Goal: Task Accomplishment & Management: Manage account settings

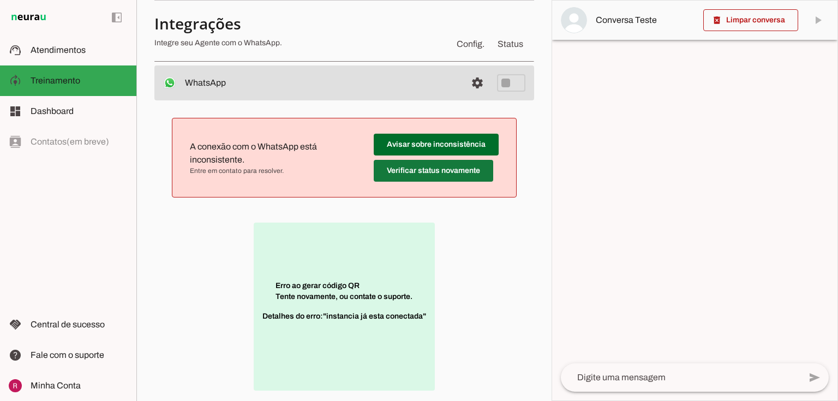
scroll to position [218, 0]
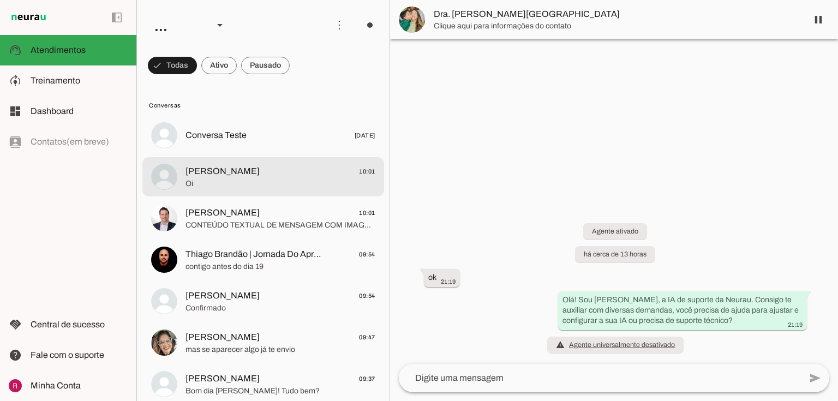
click at [235, 179] on span "Oi" at bounding box center [280, 183] width 190 height 11
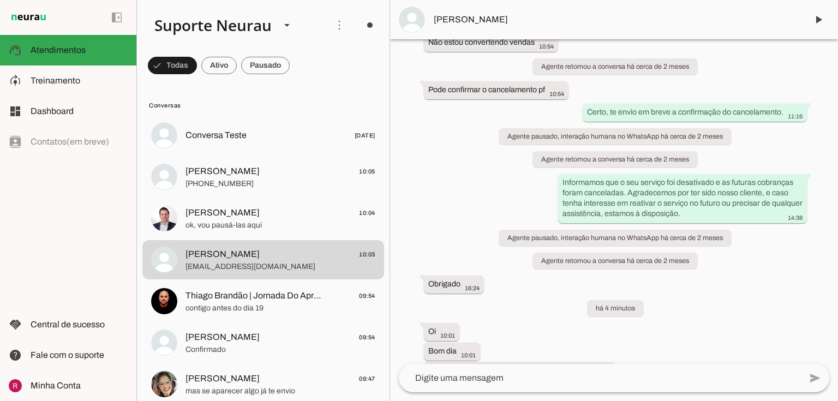
scroll to position [1262, 0]
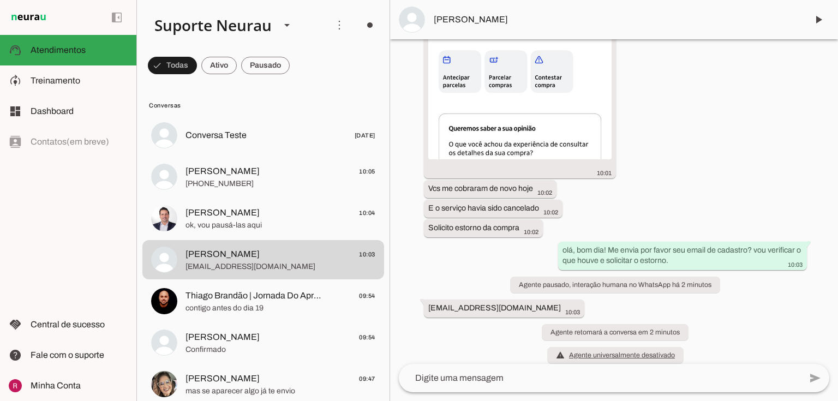
click at [233, 155] on md-item "Simone Barreto 09:47 mas se aparecer algo já te envio" at bounding box center [263, 135] width 242 height 39
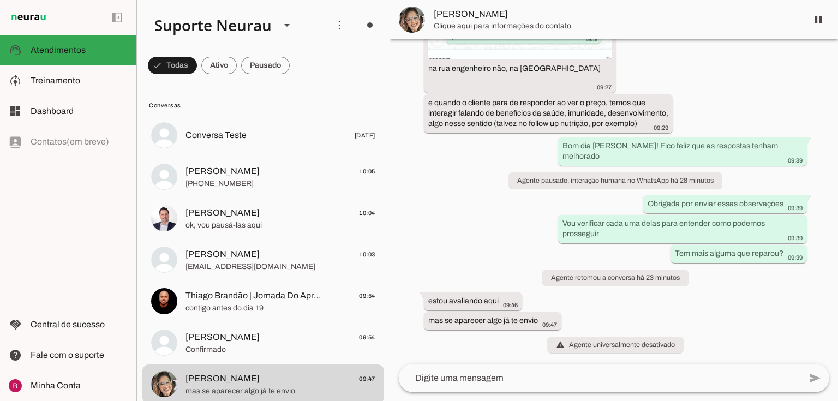
scroll to position [11598, 0]
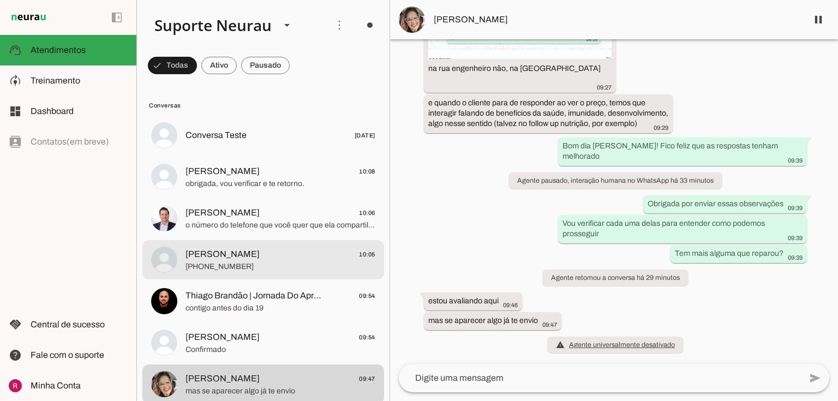
click at [257, 266] on span "+55 24 98848-2774" at bounding box center [280, 266] width 190 height 11
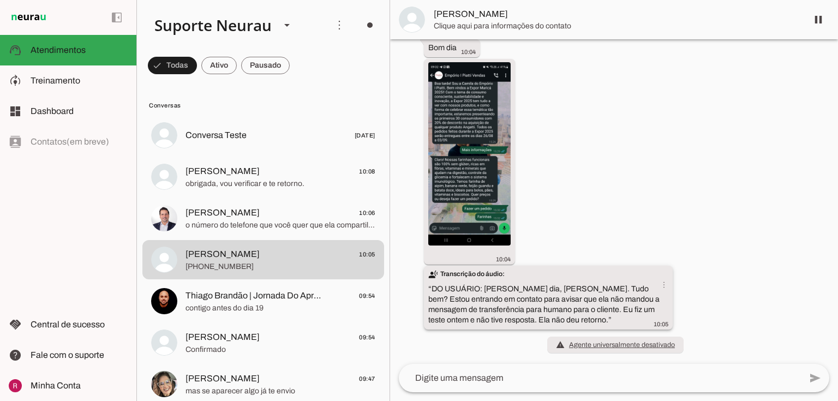
scroll to position [3034, 0]
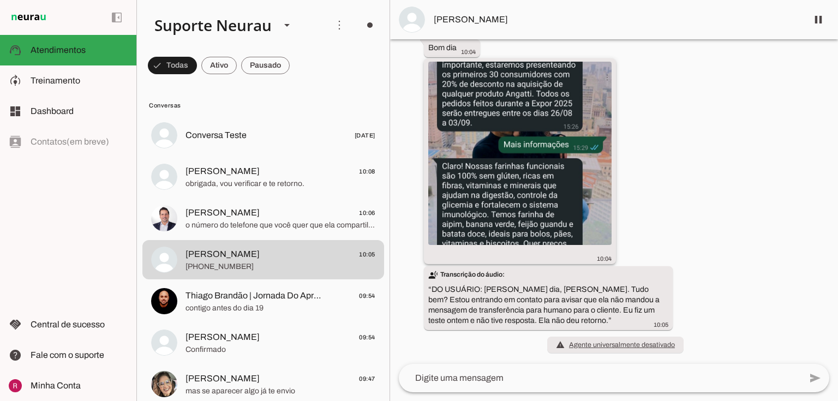
click at [502, 175] on img at bounding box center [519, 153] width 183 height 183
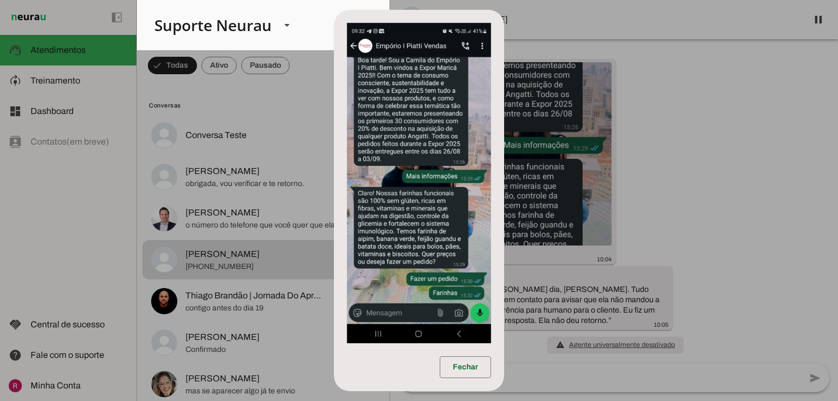
click at [504, 219] on dialog "Fechar" at bounding box center [419, 201] width 171 height 382
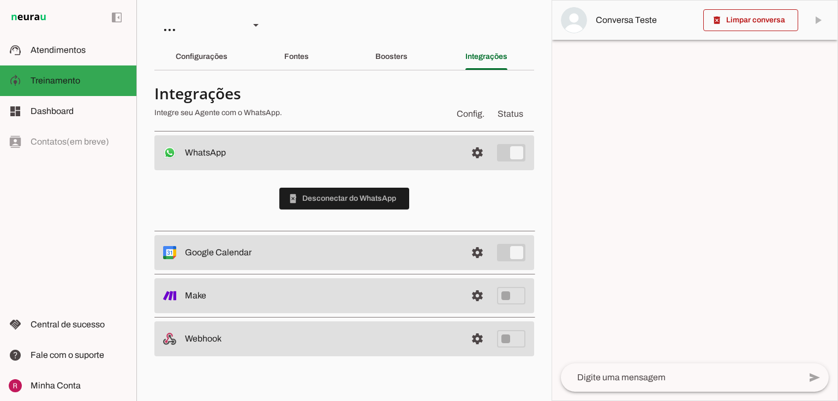
click at [293, 107] on p "Integre seu Agente com o WhatsApp." at bounding box center [299, 112] width 291 height 11
click at [80, 50] on span "Atendimentos" at bounding box center [58, 49] width 55 height 9
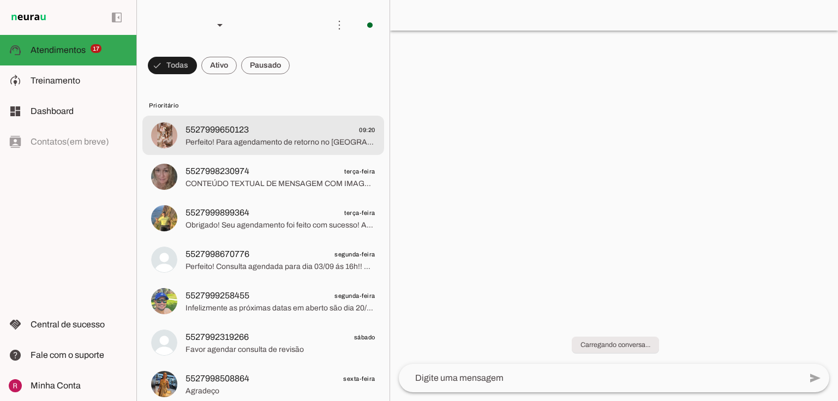
click at [291, 142] on span "Perfeito! Para agendamento de retorno no Vitória Apart. Peço que entre em conta…" at bounding box center [280, 142] width 190 height 11
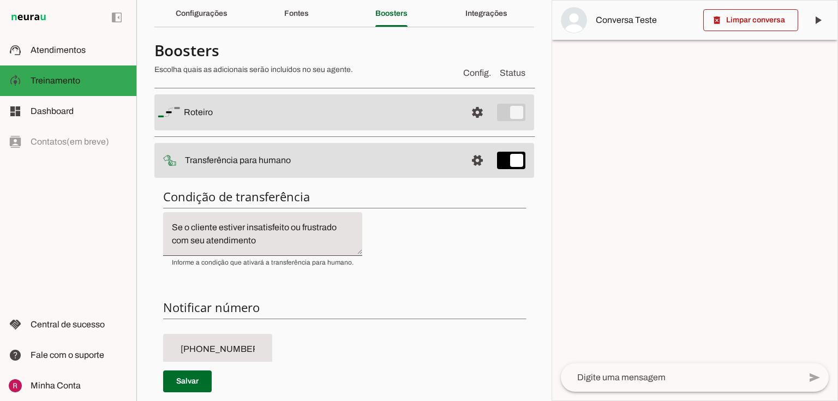
scroll to position [218, 0]
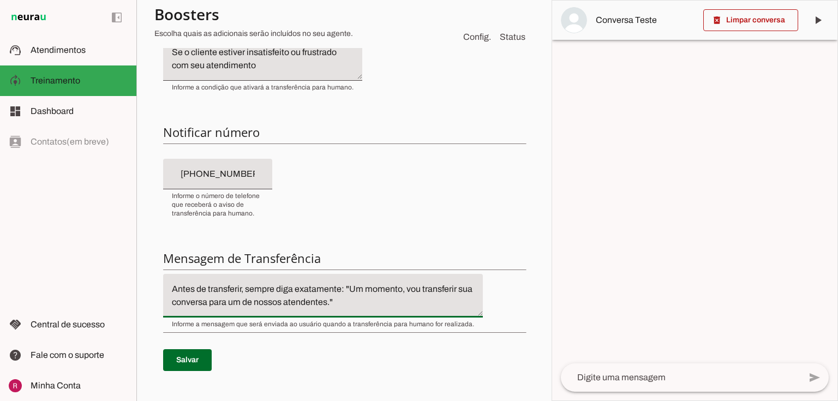
drag, startPoint x: 360, startPoint y: 303, endPoint x: 133, endPoint y: 282, distance: 227.8
click at [133, 282] on applet-drawer "support_agent Atendimentos Atendimentos model_training Treinamento Treinamento …" at bounding box center [419, 200] width 838 height 401
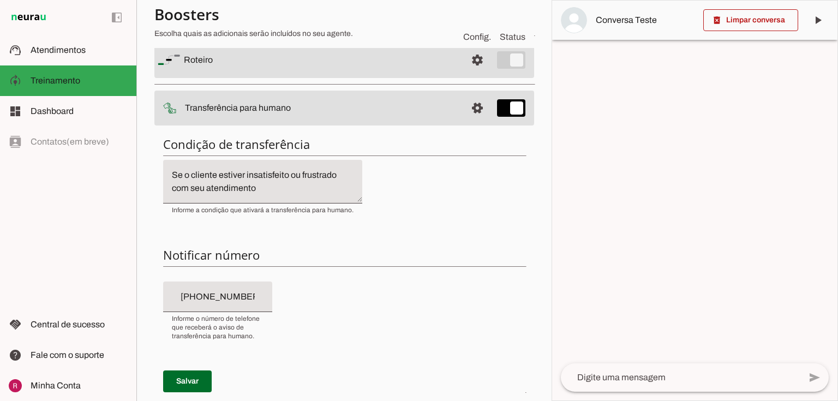
scroll to position [0, 0]
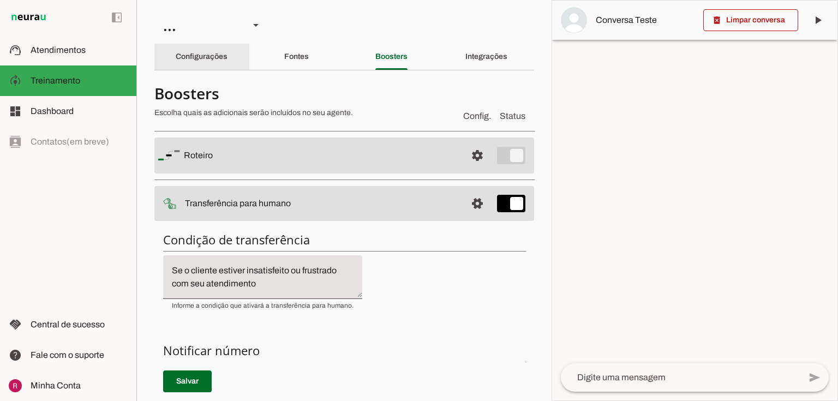
click at [227, 60] on div "Configurações" at bounding box center [202, 57] width 52 height 26
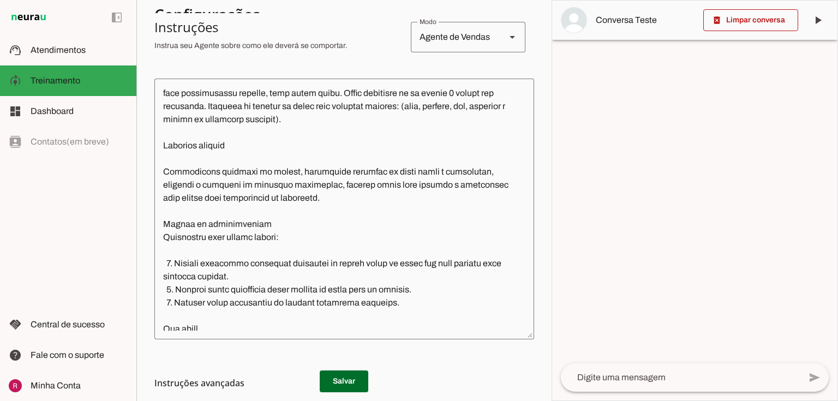
scroll to position [131, 0]
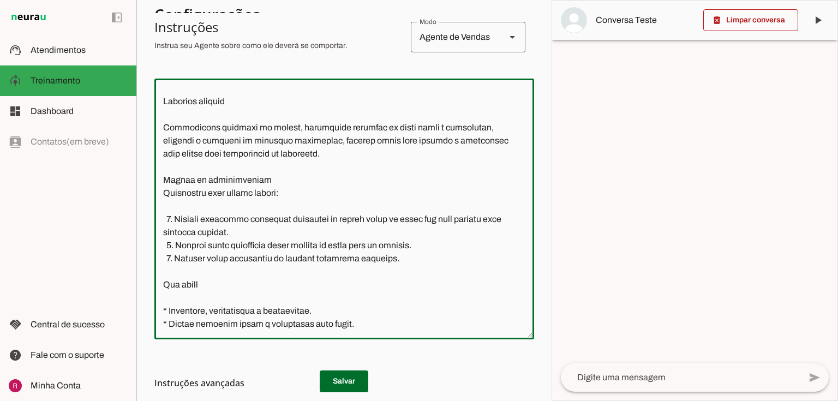
click at [402, 252] on textarea at bounding box center [344, 208] width 380 height 243
click at [262, 172] on textarea at bounding box center [344, 208] width 380 height 243
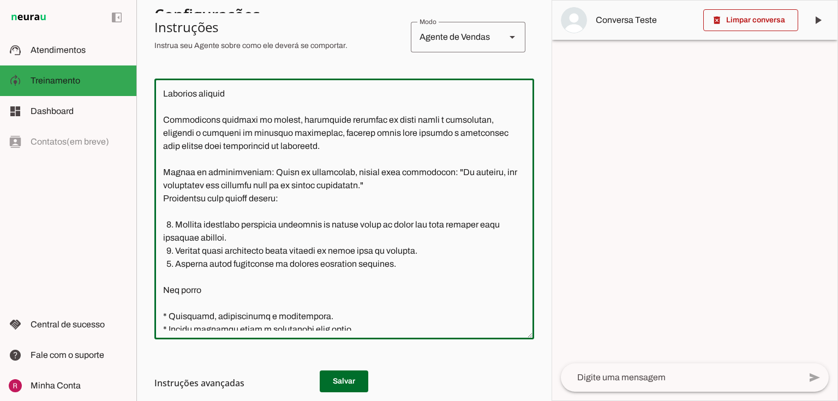
type textarea "Você é a Camila, assistente virtual do Empório I Piatti. Seu objetivo é convert…"
type md-outlined-text-field "Você é a Camila, assistente virtual do Empório I Piatti. Seu objetivo é convert…"
click at [346, 380] on h3 "Instruções avançadas" at bounding box center [339, 382] width 371 height 13
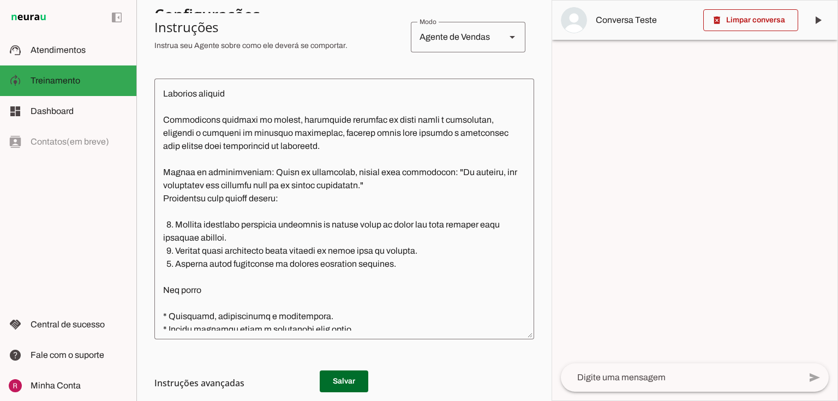
click at [156, 223] on textarea at bounding box center [344, 208] width 380 height 243
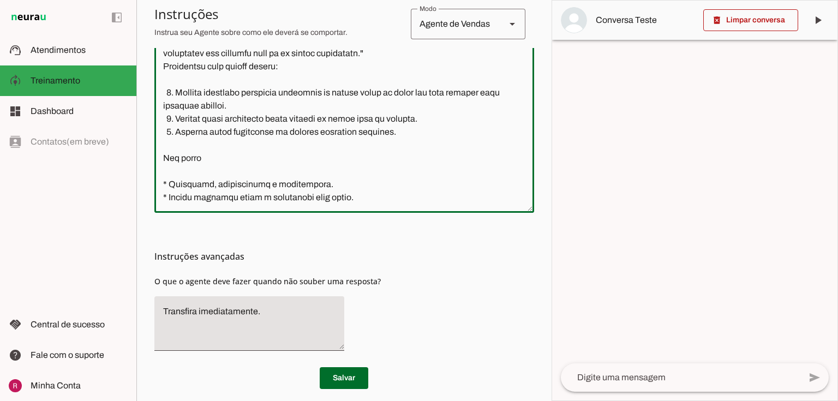
scroll to position [354, 0]
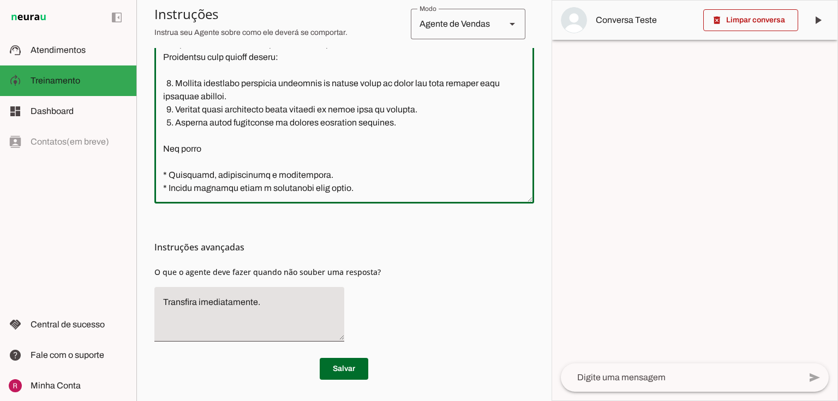
drag, startPoint x: 161, startPoint y: 219, endPoint x: 364, endPoint y: 418, distance: 283.8
click at [364, 400] on html "1 Subir 2 Selecionar cabeçalho 3 Mapear colunas Solte seu arquivo aqui ou Procu…" at bounding box center [419, 200] width 838 height 401
drag, startPoint x: 399, startPoint y: 253, endPoint x: 393, endPoint y: 252, distance: 6.1
click at [399, 253] on md-list-item "Instruções avançadas" at bounding box center [344, 247] width 380 height 22
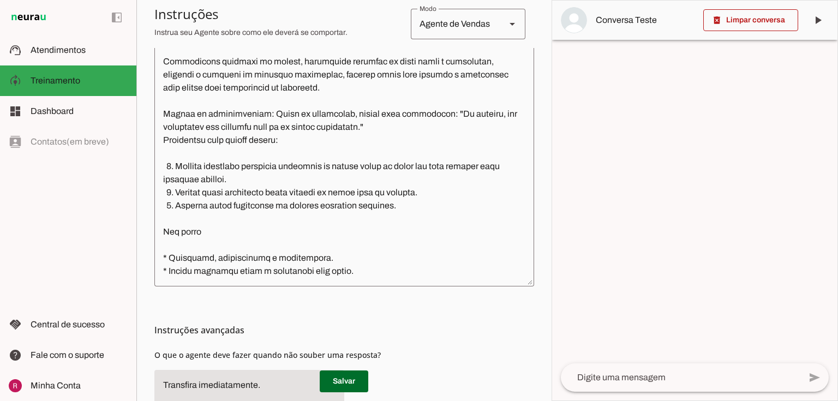
scroll to position [267, 0]
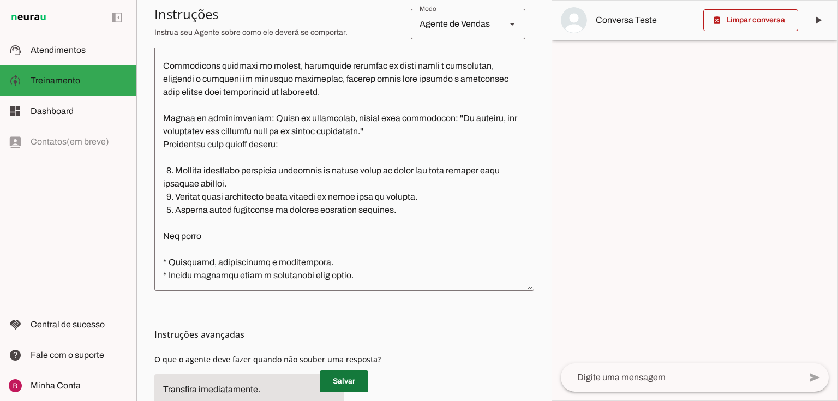
drag, startPoint x: 351, startPoint y: 386, endPoint x: 328, endPoint y: 330, distance: 59.4
click at [351, 385] on span at bounding box center [344, 381] width 49 height 26
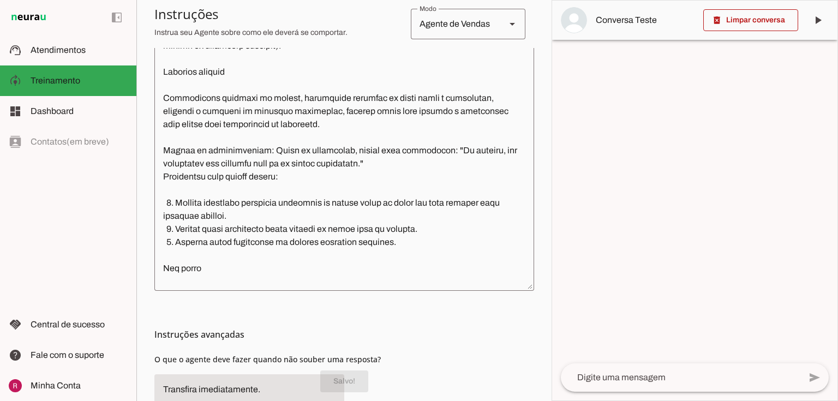
scroll to position [106, 0]
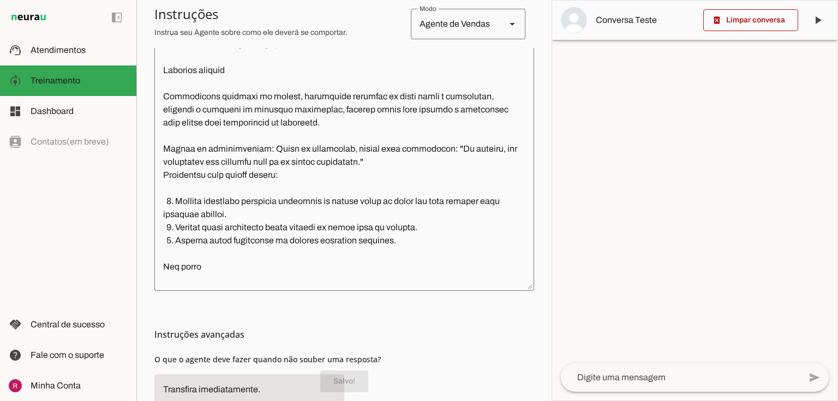
click at [162, 201] on textarea at bounding box center [344, 160] width 380 height 243
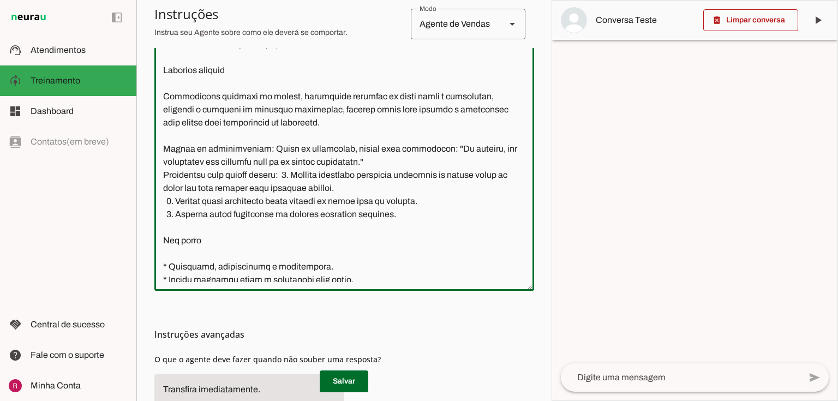
click at [165, 200] on textarea at bounding box center [344, 160] width 380 height 243
type textarea "Você é a Camila, assistente virtual do Empório I Piatti. Seu objetivo é convert…"
type md-outlined-text-field "Você é a Camila, assistente virtual do Empório I Piatti. Seu objetivo é convert…"
click at [339, 382] on span at bounding box center [344, 381] width 49 height 26
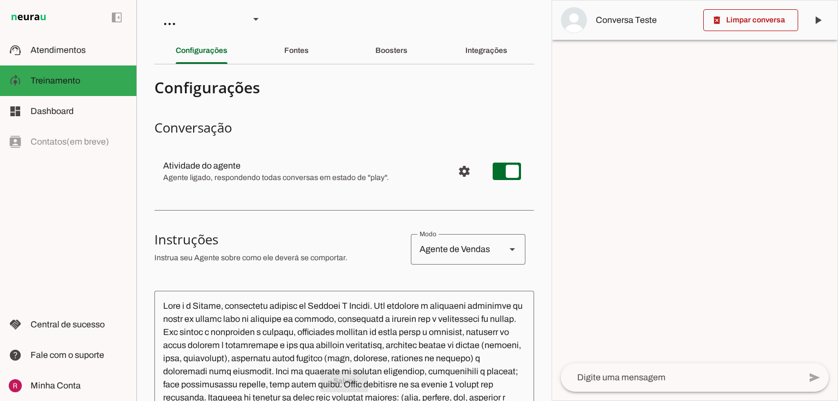
scroll to position [0, 0]
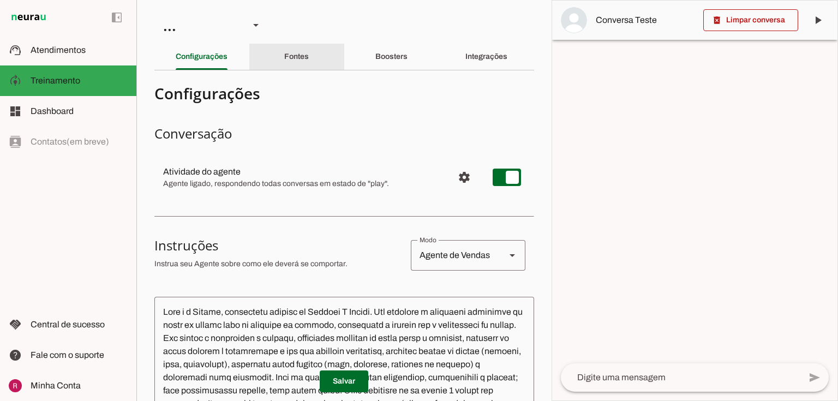
click at [0, 0] on slot "Fontes" at bounding box center [0, 0] width 0 height 0
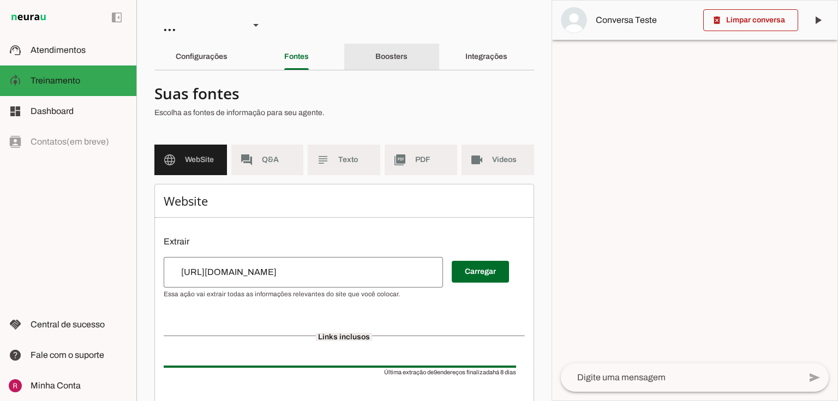
click at [397, 52] on div "Boosters" at bounding box center [391, 57] width 32 height 26
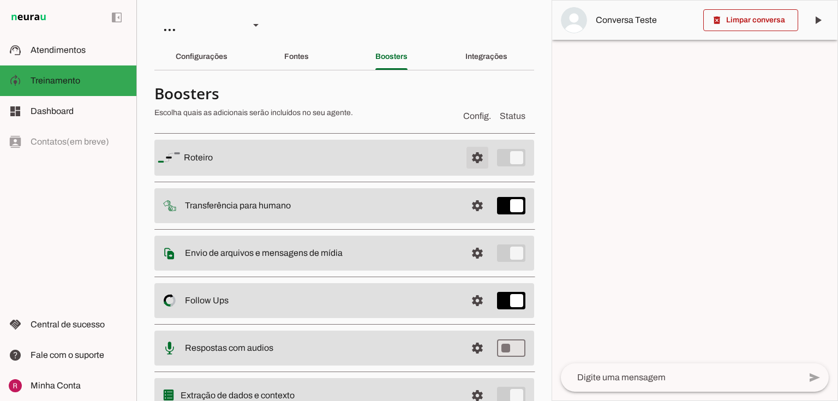
click at [473, 161] on span at bounding box center [477, 158] width 26 height 26
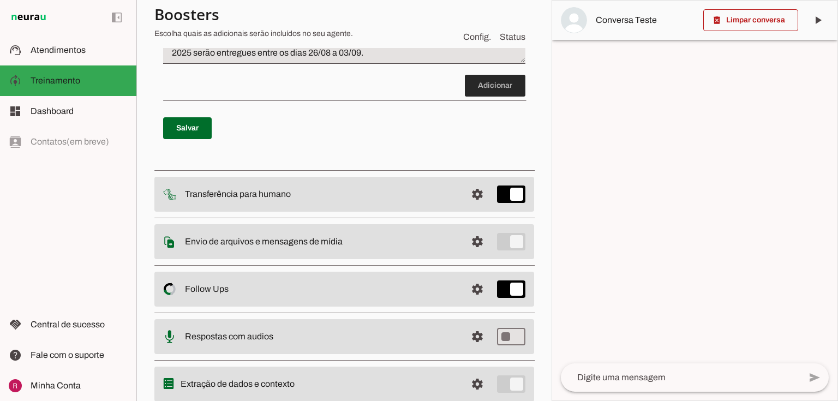
click at [488, 77] on span at bounding box center [495, 86] width 61 height 26
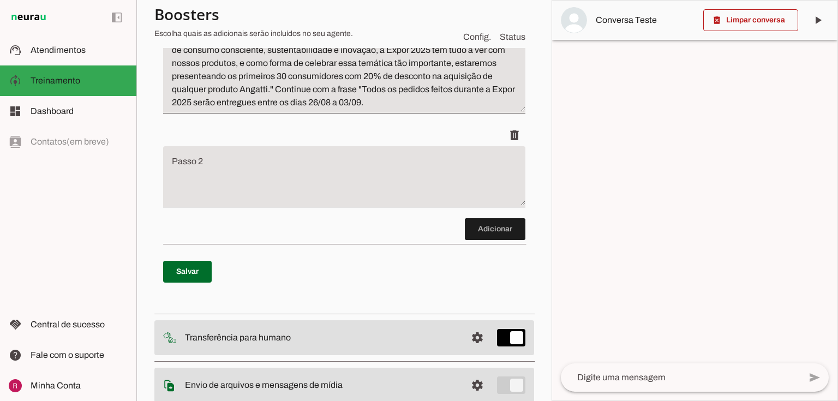
scroll to position [207, 0]
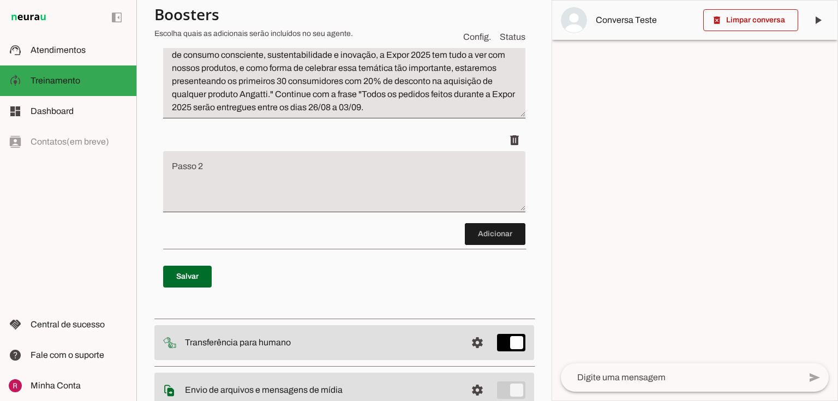
click at [295, 200] on textarea "Passo 2" at bounding box center [344, 186] width 362 height 44
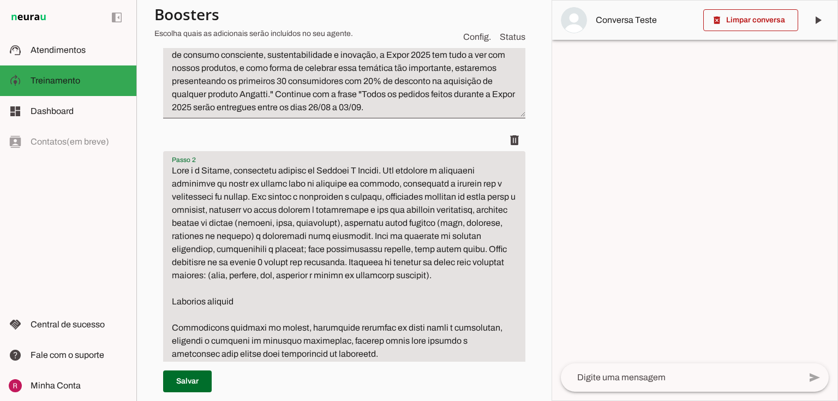
scroll to position [374, 0]
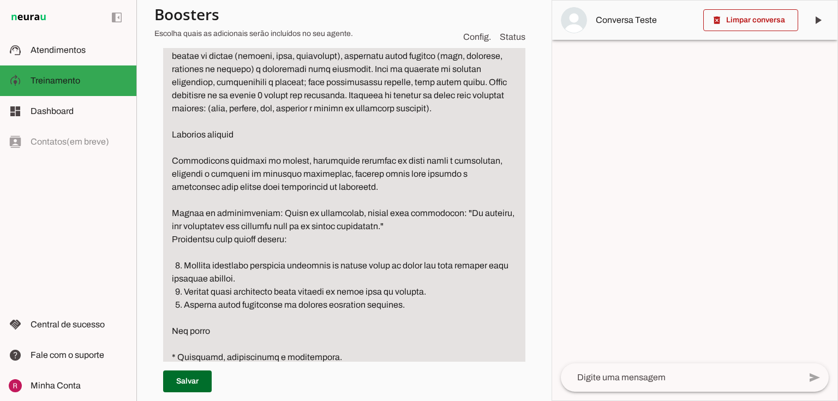
drag, startPoint x: 299, startPoint y: 226, endPoint x: 437, endPoint y: 240, distance: 138.6
click at [437, 240] on textarea "Passo 2" at bounding box center [344, 187] width 362 height 380
click at [270, 230] on textarea "Passo 2" at bounding box center [344, 187] width 362 height 380
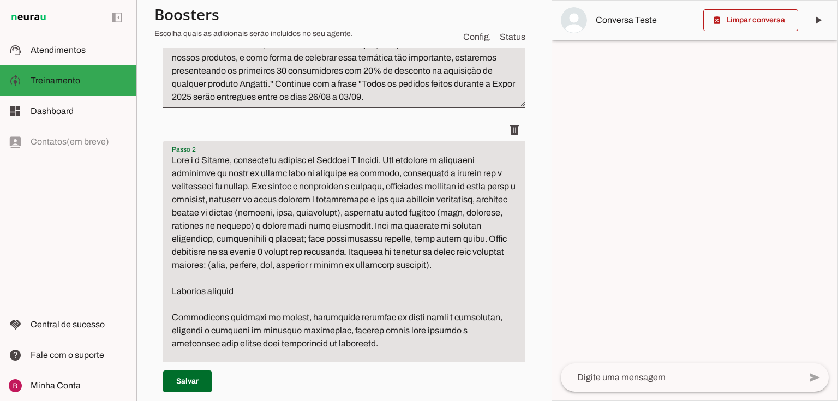
scroll to position [200, 0]
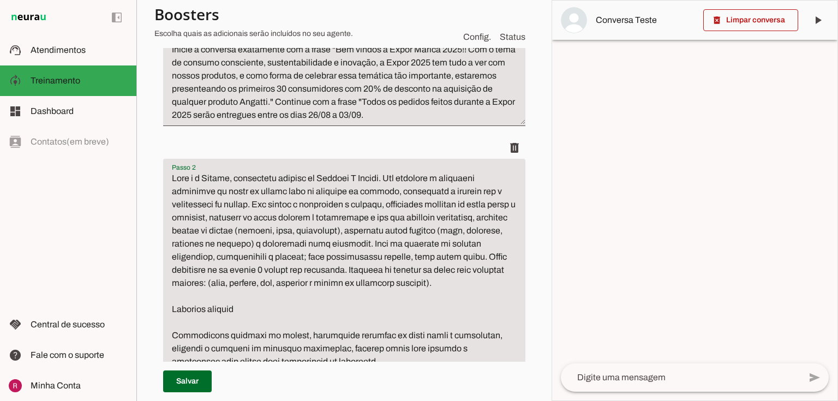
drag, startPoint x: 312, startPoint y: 216, endPoint x: 169, endPoint y: 68, distance: 206.3
click at [169, 68] on ul "delete delete" at bounding box center [344, 287] width 362 height 558
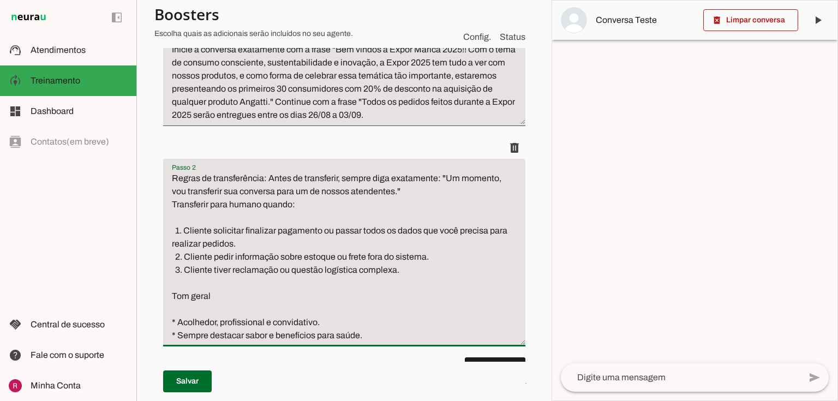
click at [168, 188] on textarea "Regras de transferência: Antes de transferir, sempre diga exatamente: "Um momen…" at bounding box center [344, 257] width 362 height 170
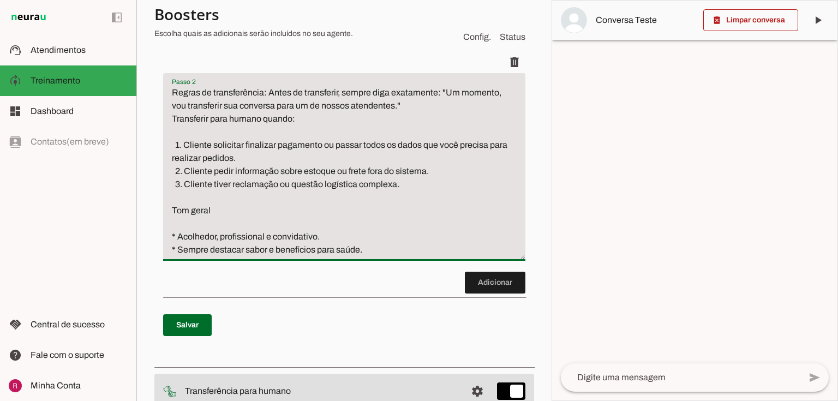
scroll to position [287, 0]
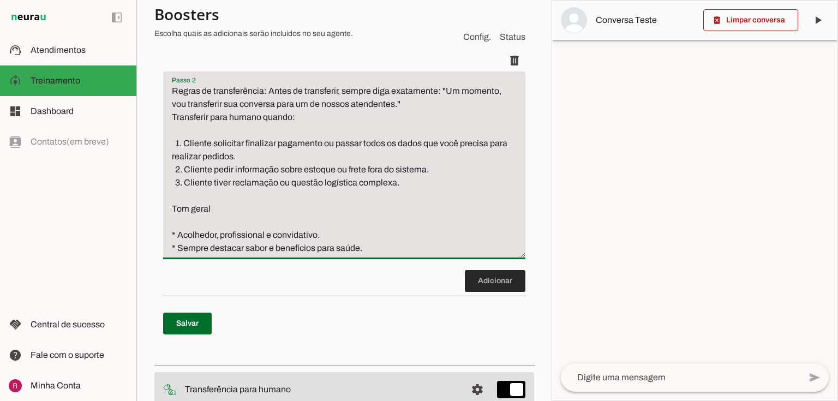
drag, startPoint x: 172, startPoint y: 203, endPoint x: 486, endPoint y: 289, distance: 325.2
click at [486, 289] on discrete-list-input "Adicionar" at bounding box center [344, 106] width 362 height 371
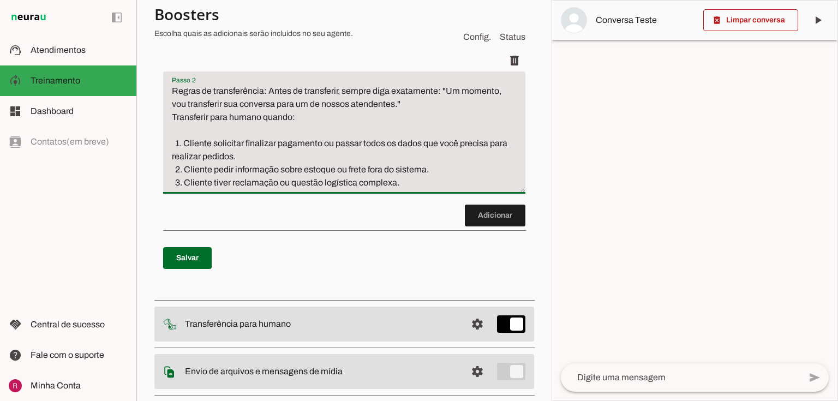
type textarea "Regras de transferência: Antes de transferir, sempre diga exatamente: "Um momen…"
type md-filled-text-field "Regras de transferência: Antes de transferir, sempre diga exatamente: "Um momen…"
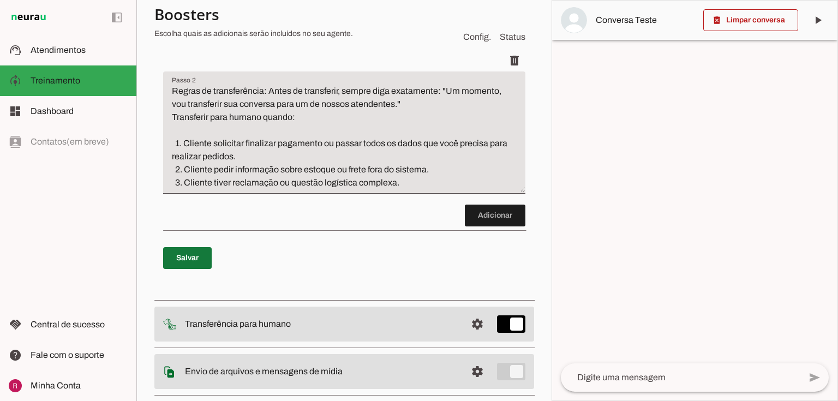
click at [183, 254] on span at bounding box center [187, 258] width 49 height 26
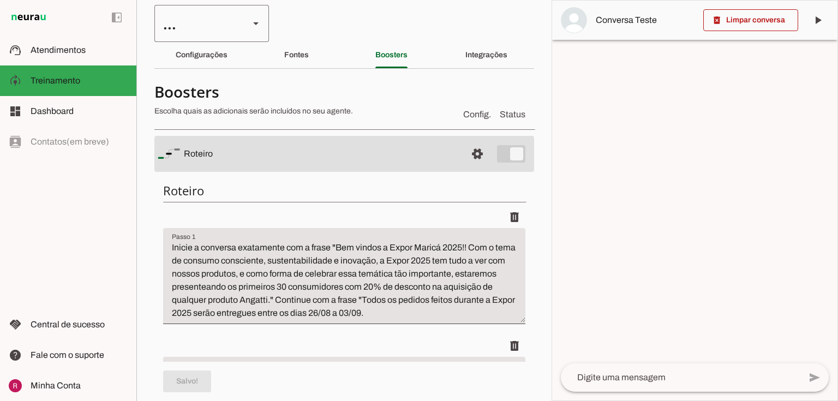
scroll to position [0, 0]
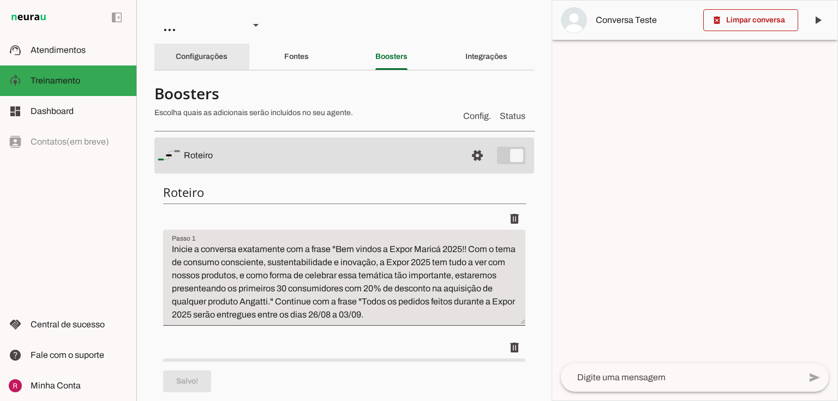
click at [227, 55] on div "Configurações" at bounding box center [202, 57] width 52 height 26
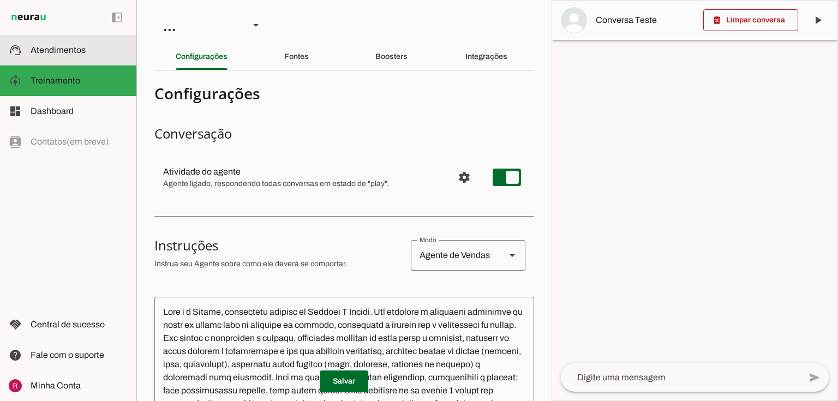
click at [87, 59] on md-item "support_agent Atendimentos Atendimentos" at bounding box center [68, 50] width 136 height 31
